Goal: Transaction & Acquisition: Purchase product/service

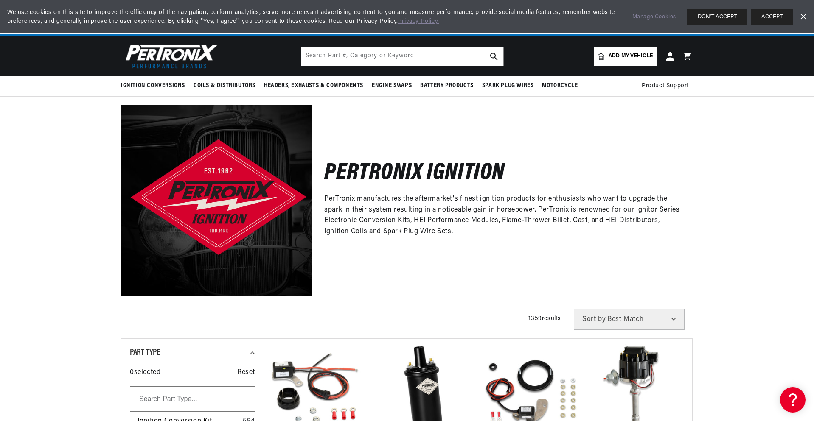
scroll to position [0, 257]
click at [625, 53] on span "Add my vehicle" at bounding box center [631, 56] width 44 height 8
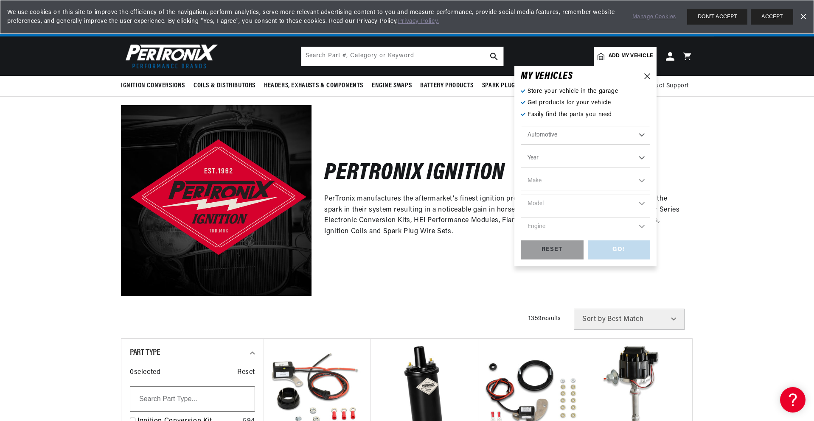
click at [561, 157] on select "Year [DATE] 2025 2024 2023 2022 2021 2020 2019 2018 2017 2016 2015 2014 2013 20…" at bounding box center [585, 158] width 129 height 19
select select "1973"
click at [521, 149] on select "Year [DATE] 2025 2024 2023 2022 2021 2020 2019 2018 2017 2016 2015 2014 2013 20…" at bounding box center [585, 158] width 129 height 19
select select "1973"
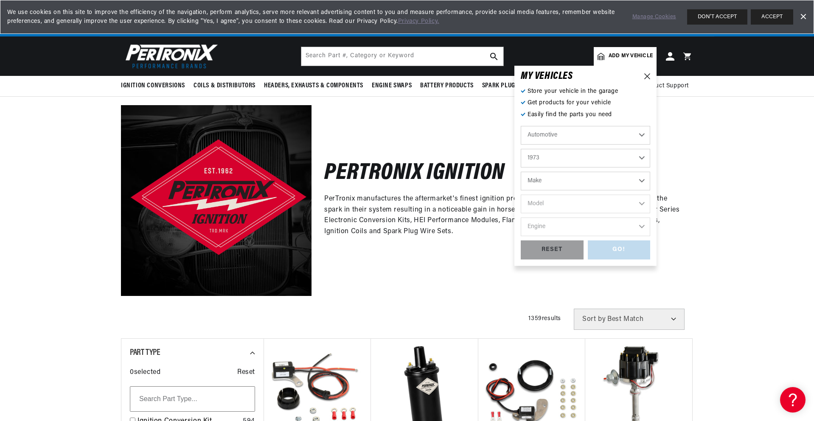
click at [551, 185] on select "Make Alfa Romeo American Motors Aston [PERSON_NAME] Audi [GEOGRAPHIC_DATA] Avan…" at bounding box center [585, 181] width 129 height 19
select select "Dodge"
click at [521, 172] on select "Make Alfa Romeo American Motors Aston [PERSON_NAME] Audi [GEOGRAPHIC_DATA] Avan…" at bounding box center [585, 181] width 129 height 19
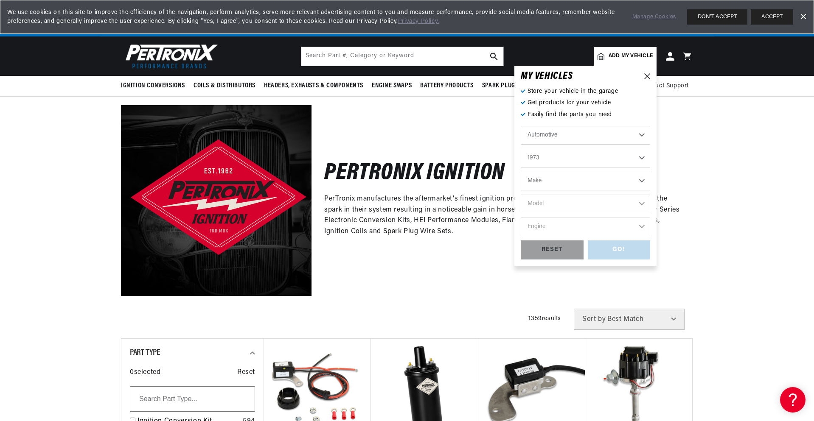
select select "Dodge"
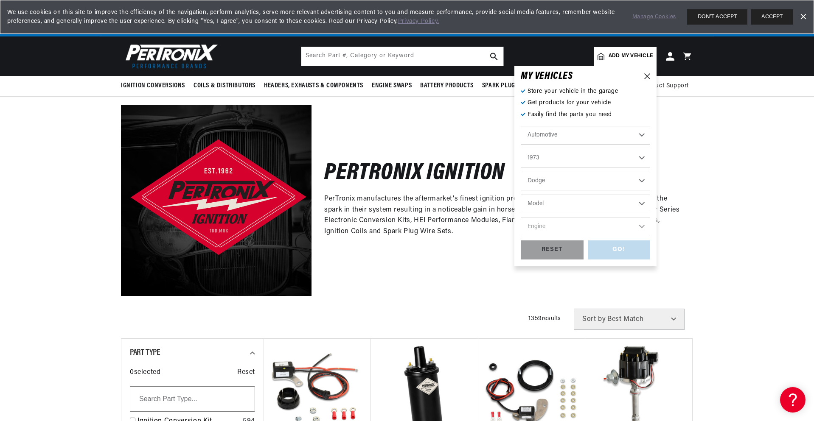
scroll to position [0, 257]
click at [549, 207] on select "Model B100 Van B200 Van B300 Van Challenger Charger Coronet D100 Pickup D200 Pi…" at bounding box center [585, 204] width 129 height 19
select select "Challenger"
click at [521, 195] on select "Model B100 Van B200 Van B300 Van Challenger Charger Coronet D100 Pickup D200 Pi…" at bounding box center [585, 204] width 129 height 19
select select "Challenger"
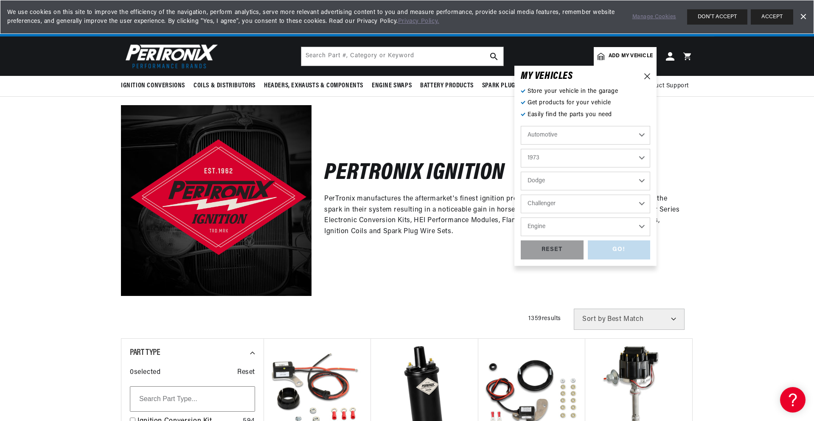
click at [551, 227] on select "Engine 318cid / 5.2L 340cid / 5.6L 360cid / 5.9L 400cid / 6.6L 440cid / 7.2L" at bounding box center [585, 227] width 129 height 19
select select "340cid-5.6L"
click at [521, 218] on select "Engine 318cid / 5.2L 340cid / 5.6L 360cid / 5.9L 400cid / 6.6L 440cid / 7.2L" at bounding box center [585, 227] width 129 height 19
select select "340cid-5.6L"
click at [630, 251] on div "GO!" at bounding box center [619, 250] width 63 height 19
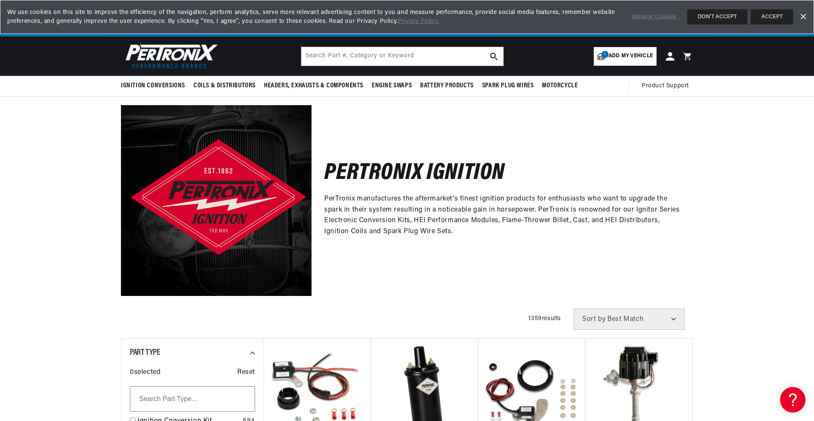
scroll to position [0, 0]
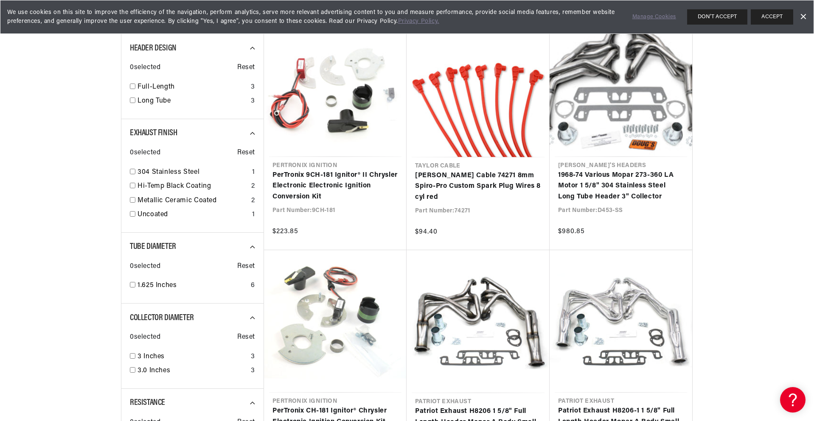
scroll to position [0, 257]
